Goal: Task Accomplishment & Management: Use online tool/utility

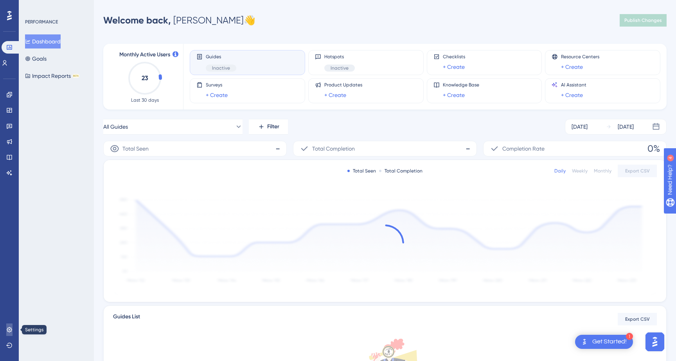
click at [12, 332] on icon at bounding box center [9, 330] width 6 height 6
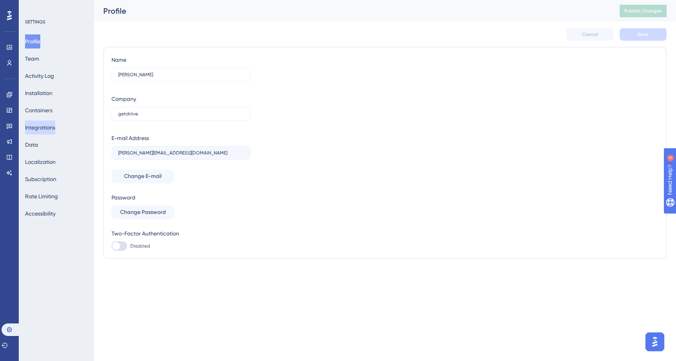
click at [52, 127] on button "Integrations" at bounding box center [40, 127] width 30 height 14
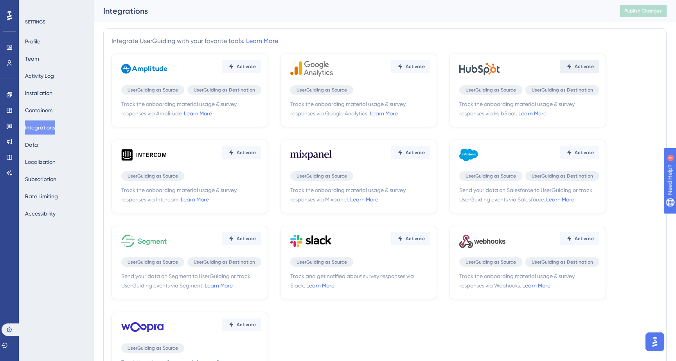
click at [256, 69] on span "Activate" at bounding box center [246, 66] width 19 height 6
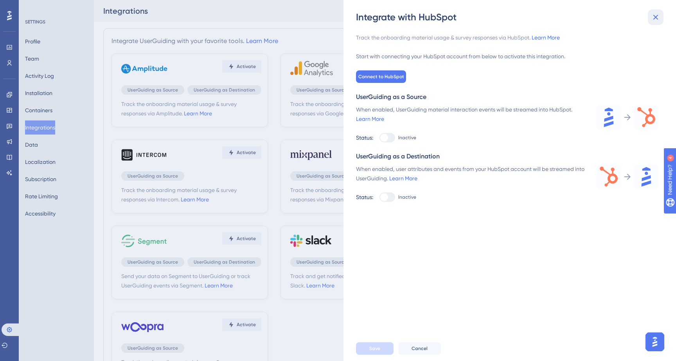
click at [655, 21] on icon at bounding box center [655, 17] width 9 height 9
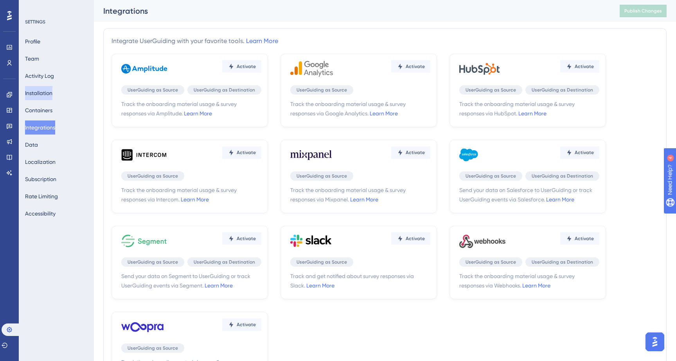
click at [51, 95] on button "Installation" at bounding box center [38, 93] width 27 height 14
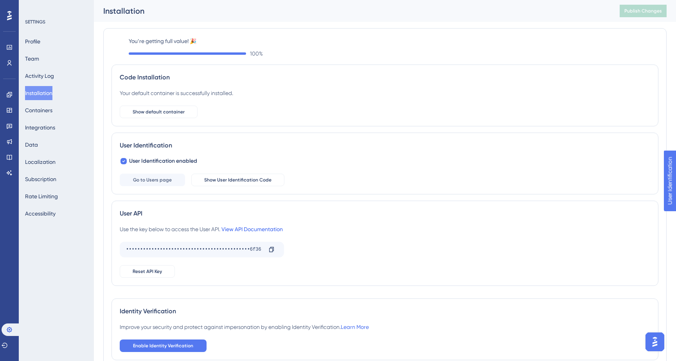
click at [251, 228] on link "View API Documentation" at bounding box center [251, 229] width 61 height 6
click at [250, 180] on span "Show User Identification Code" at bounding box center [237, 180] width 67 height 6
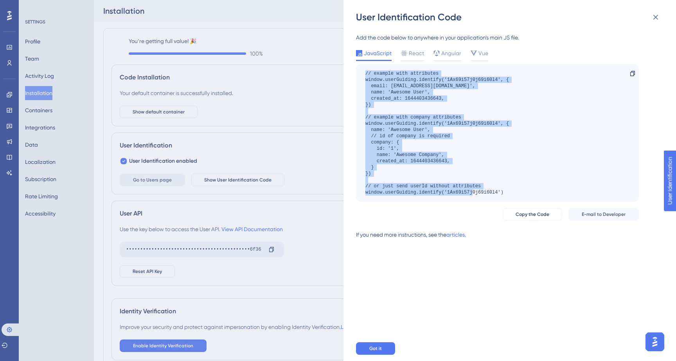
drag, startPoint x: 509, startPoint y: 193, endPoint x: 356, endPoint y: 75, distance: 193.2
click at [356, 75] on div "// example with attributes window.userGuiding.identify('1Ax69i57j0j69i60l4', { …" at bounding box center [497, 133] width 283 height 138
copy div "// example with attributes window.userGuiding.identify('1Ax69i57j0j69i60l4', { …"
